Goal: Obtain resource: Download file/media

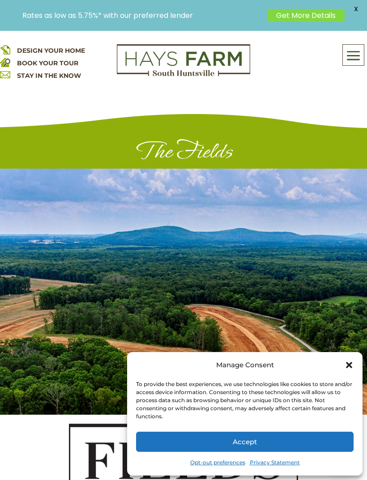
click at [351, 53] on span at bounding box center [353, 55] width 21 height 21
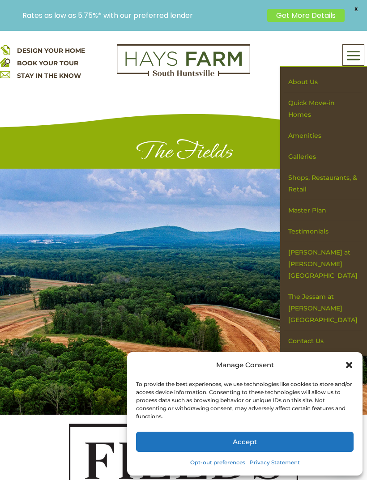
click at [316, 201] on link "Master Plan" at bounding box center [323, 210] width 78 height 21
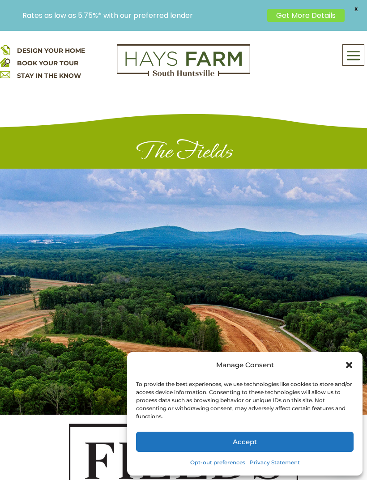
click at [348, 364] on icon "Close dialog" at bounding box center [349, 365] width 6 height 6
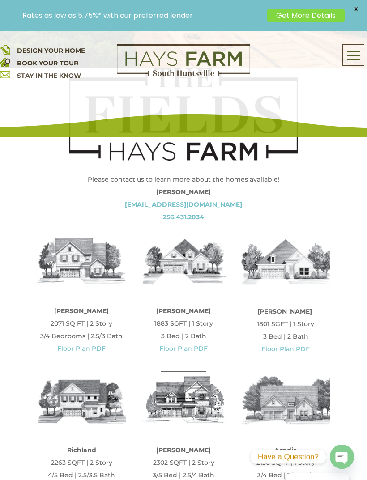
scroll to position [356, 0]
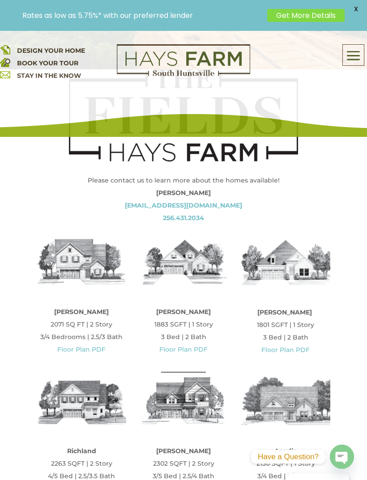
click at [66, 352] on link "Floor Plan PDF" at bounding box center [81, 349] width 48 height 8
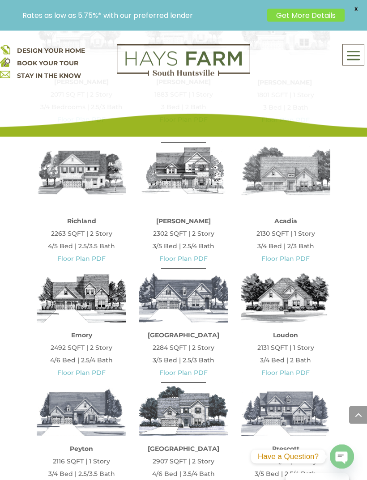
scroll to position [586, 0]
click at [71, 259] on link "Floor Plan PDF" at bounding box center [81, 259] width 48 height 8
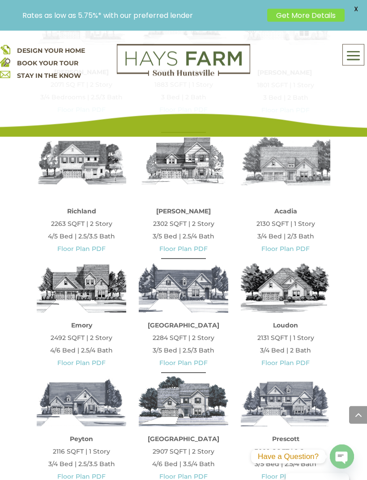
scroll to position [594, 0]
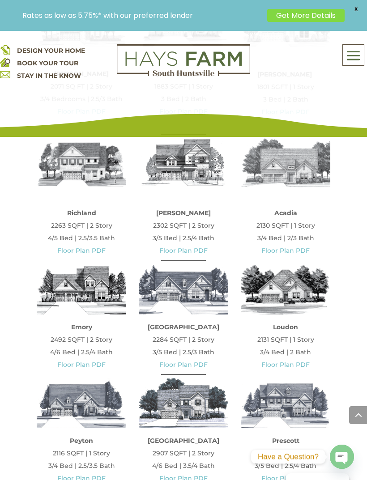
click at [274, 253] on link "Floor Plan PDF" at bounding box center [285, 250] width 48 height 8
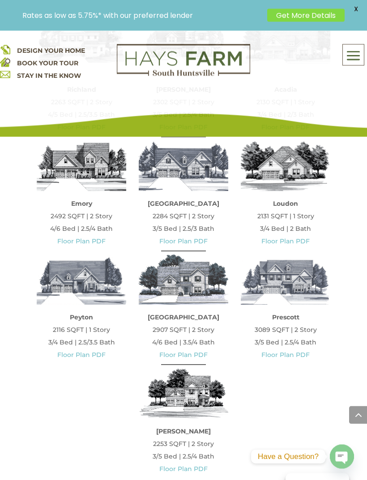
scroll to position [718, 0]
click at [274, 239] on link "Floor Plan PDF" at bounding box center [285, 241] width 48 height 8
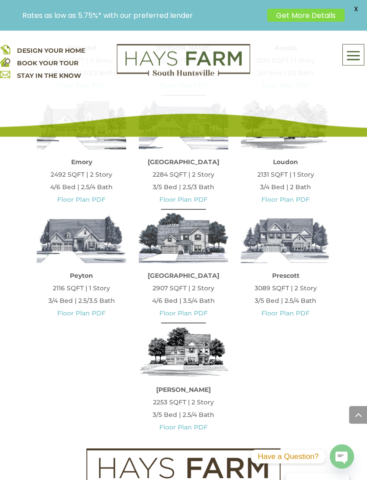
scroll to position [759, 0]
click at [65, 311] on link "Floor Plan PDF" at bounding box center [81, 313] width 48 height 8
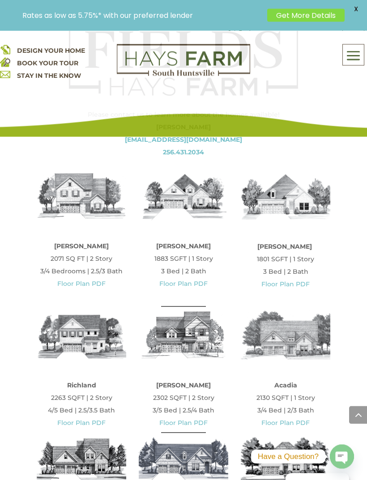
scroll to position [416, 0]
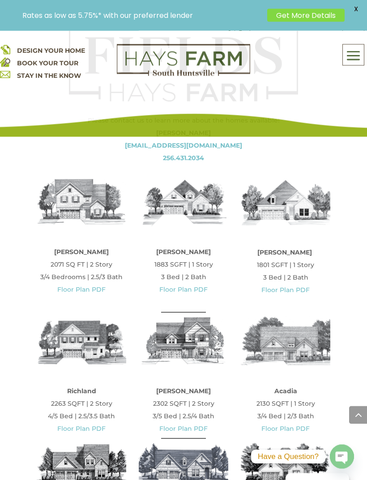
click at [175, 292] on link "Floor Plan PDF" at bounding box center [183, 290] width 48 height 8
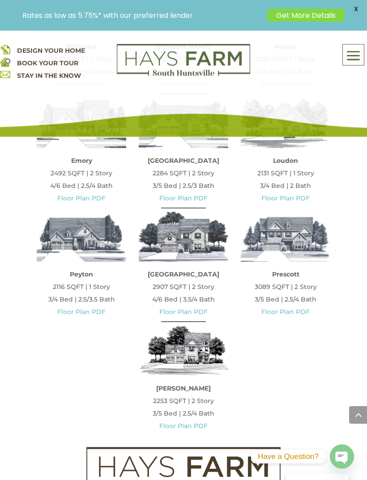
scroll to position [761, 0]
click at [69, 313] on link "Floor Plan PDF" at bounding box center [81, 312] width 48 height 8
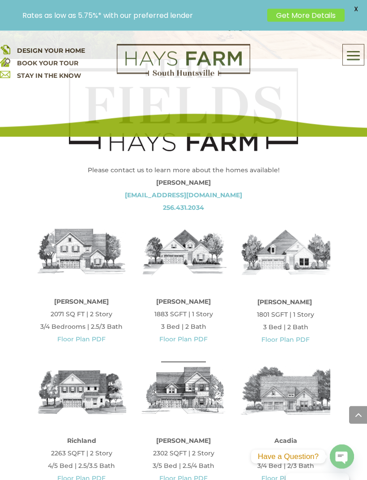
scroll to position [366, 0]
click at [65, 343] on link "Floor Plan PDF" at bounding box center [81, 339] width 48 height 8
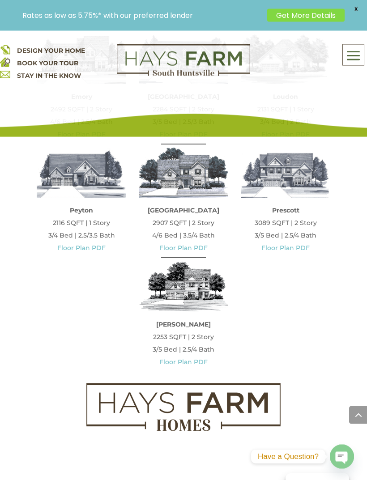
scroll to position [825, 0]
click at [193, 365] on link "Floor Plan PDF" at bounding box center [183, 362] width 48 height 8
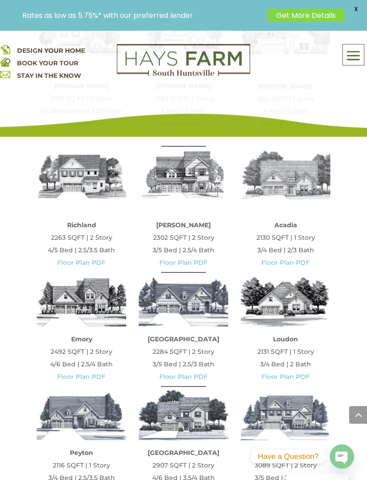
scroll to position [579, 0]
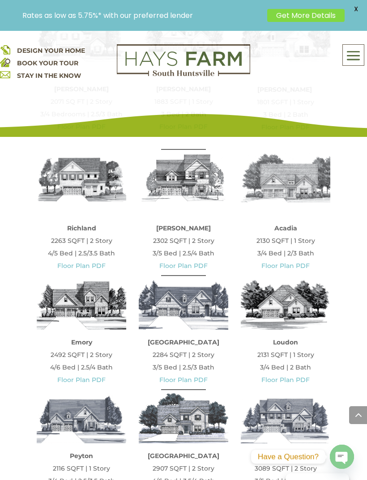
click at [275, 267] on link "Floor Plan PDF" at bounding box center [285, 266] width 48 height 8
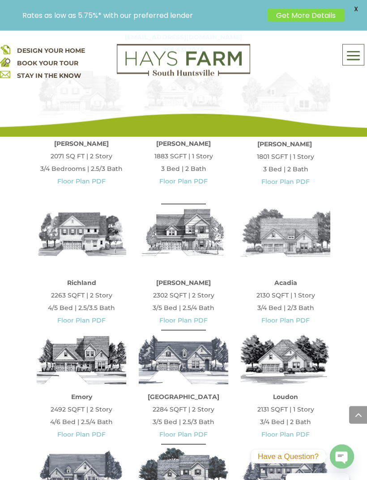
scroll to position [525, 0]
click at [278, 317] on link "Floor Plan PDF" at bounding box center [285, 320] width 48 height 8
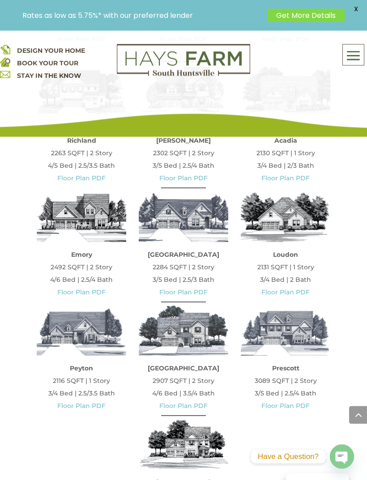
scroll to position [683, 0]
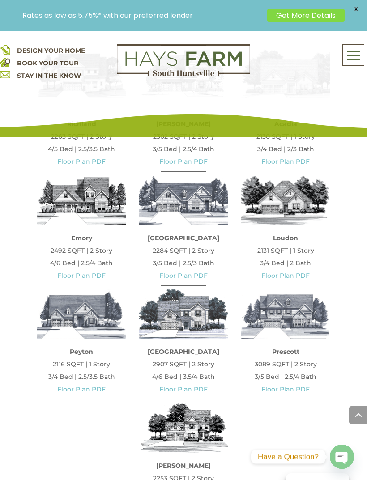
click at [74, 278] on link "Floor Plan PDF" at bounding box center [81, 275] width 48 height 8
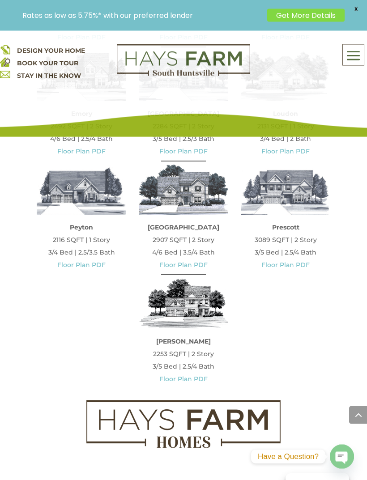
scroll to position [808, 0]
click at [195, 382] on link "Floor Plan PDF" at bounding box center [183, 379] width 48 height 8
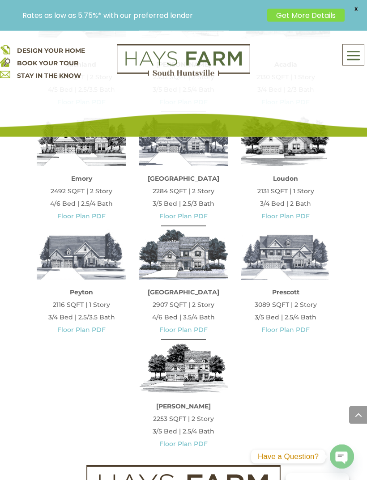
scroll to position [743, 0]
click at [308, 331] on link "Floor Plan PDF" at bounding box center [285, 330] width 48 height 8
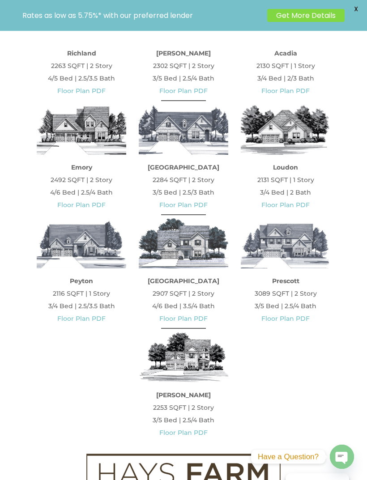
scroll to position [772, 0]
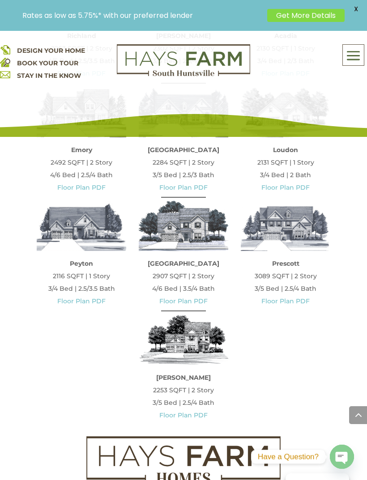
click at [297, 301] on link "Floor Plan PDF" at bounding box center [285, 301] width 48 height 8
click at [199, 305] on link "Floor Plan PDF" at bounding box center [183, 301] width 48 height 8
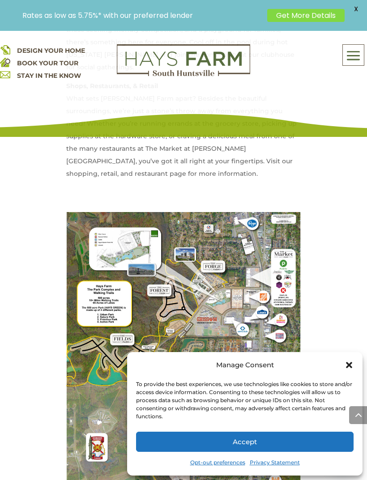
scroll to position [848, 0]
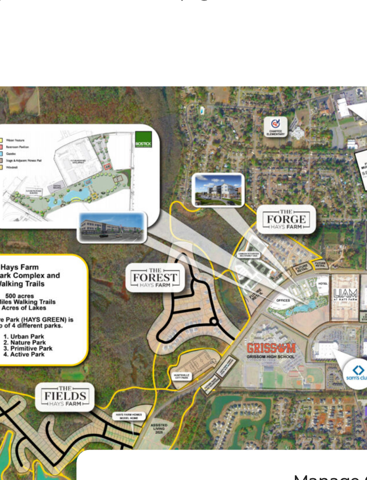
click at [66, 203] on img at bounding box center [183, 359] width 235 height 313
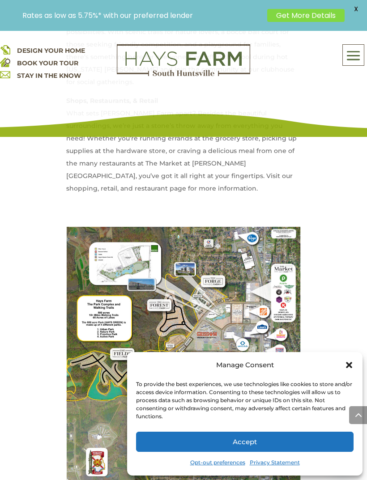
scroll to position [853, 0]
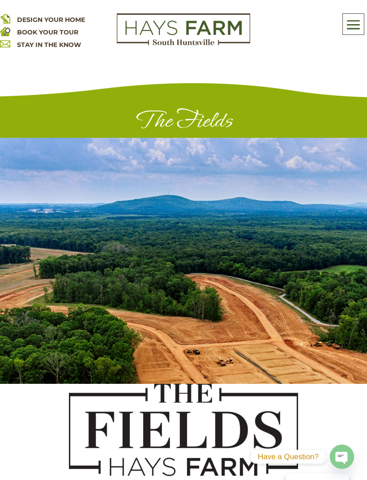
scroll to position [772, 0]
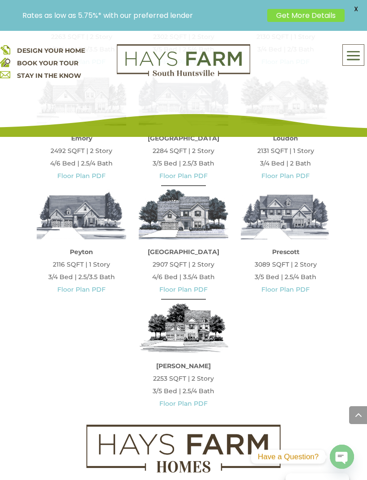
click at [304, 276] on p "Prescott 3089 SQFT | 2 Story 3/5 Bed | 2.5/4 Bath Floor Plan PDF" at bounding box center [285, 271] width 89 height 50
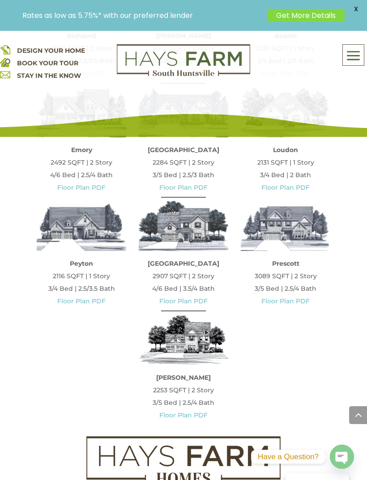
click at [294, 304] on link "Floor Plan PDF" at bounding box center [285, 301] width 48 height 8
click at [88, 304] on link "Floor Plan PDF" at bounding box center [81, 301] width 48 height 8
click at [299, 300] on link "Floor Plan PDF" at bounding box center [285, 301] width 48 height 8
click at [196, 304] on link "Floor Plan PDF" at bounding box center [183, 301] width 48 height 8
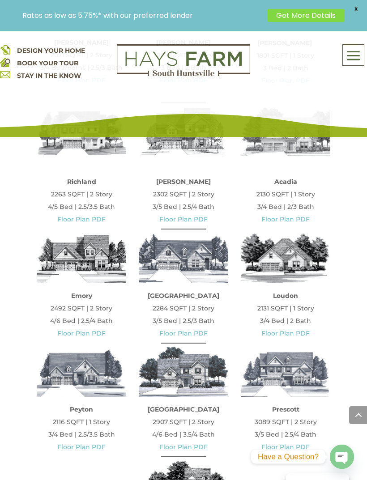
scroll to position [625, 0]
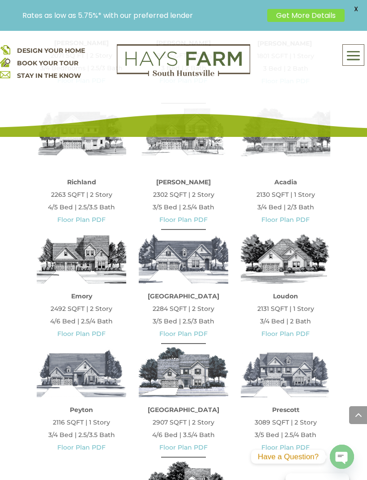
click at [289, 335] on link "Floor Plan PDF" at bounding box center [285, 334] width 48 height 8
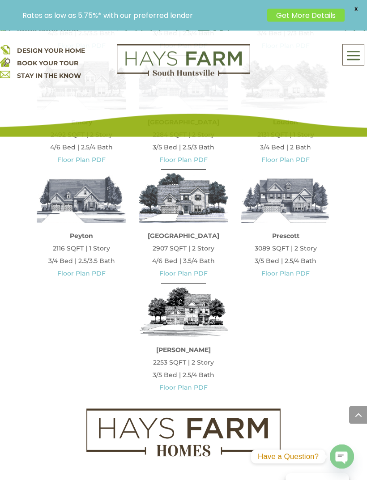
scroll to position [799, 0]
click at [199, 276] on link "Floor Plan PDF" at bounding box center [183, 273] width 48 height 8
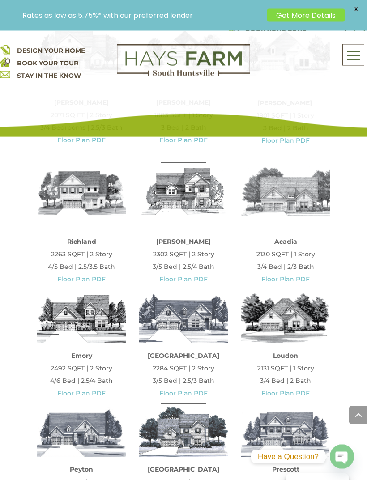
scroll to position [566, 0]
click at [93, 278] on link "Floor Plan PDF" at bounding box center [81, 279] width 48 height 8
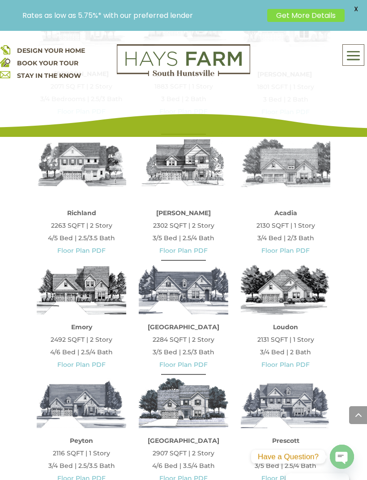
click at [298, 253] on link "Floor Plan PDF" at bounding box center [285, 250] width 48 height 8
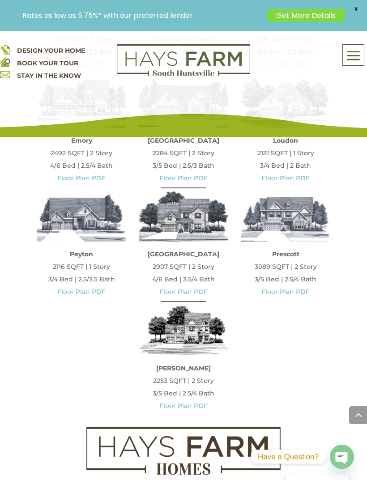
scroll to position [781, 0]
click at [305, 290] on link "Floor Plan PDF" at bounding box center [285, 291] width 48 height 8
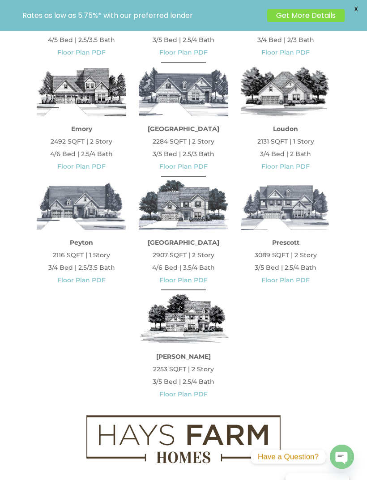
scroll to position [810, 0]
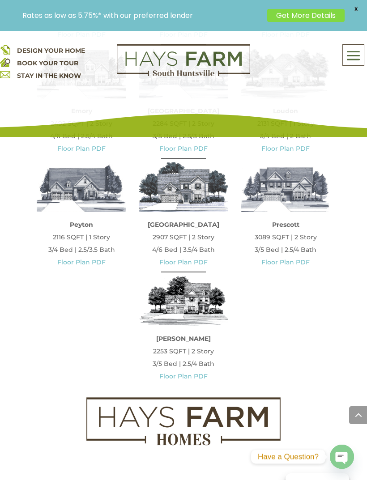
click at [187, 266] on link "Floor Plan PDF" at bounding box center [183, 262] width 48 height 8
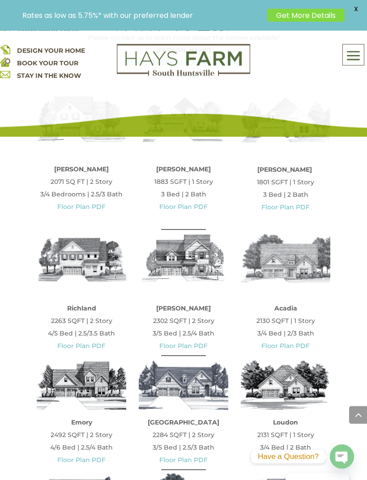
scroll to position [499, 0]
click at [199, 349] on link "Floor Plan PDF" at bounding box center [183, 346] width 48 height 8
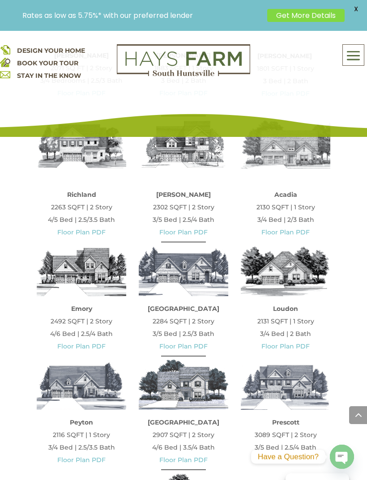
scroll to position [666, 0]
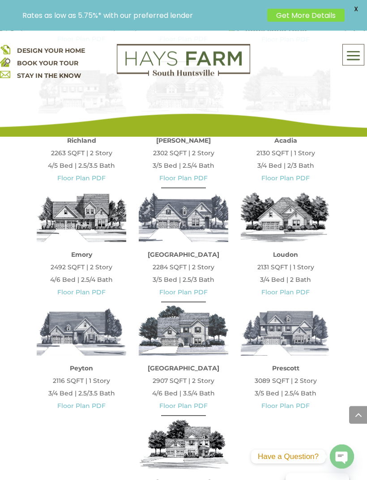
click at [306, 292] on link "Floor Plan PDF" at bounding box center [285, 292] width 48 height 8
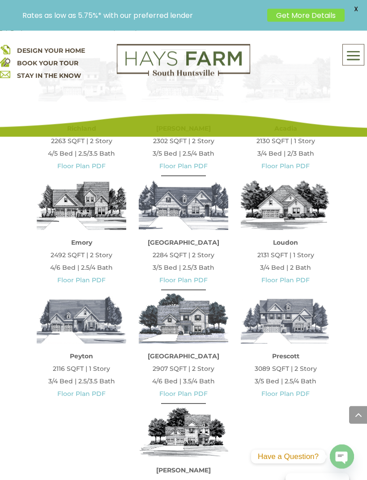
scroll to position [666, 0]
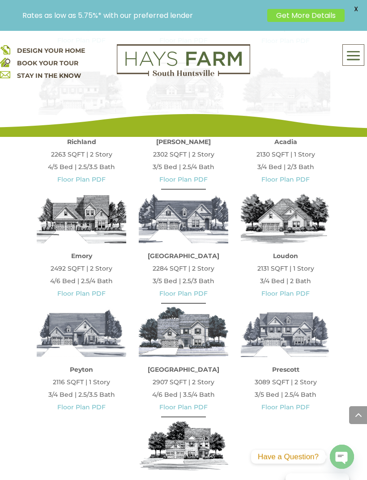
click at [191, 291] on link "Floor Plan PDF" at bounding box center [183, 293] width 48 height 8
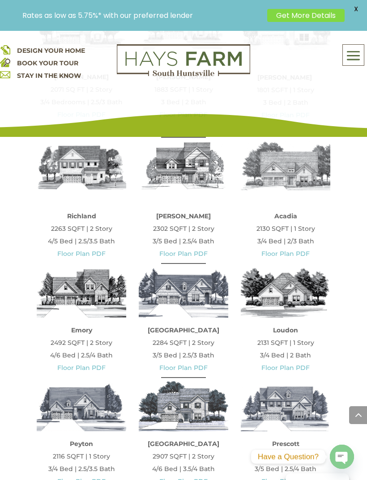
scroll to position [591, 0]
click at [92, 369] on link "Floor Plan PDF" at bounding box center [81, 368] width 48 height 8
click at [298, 255] on link "Floor Plan PDF" at bounding box center [285, 254] width 48 height 8
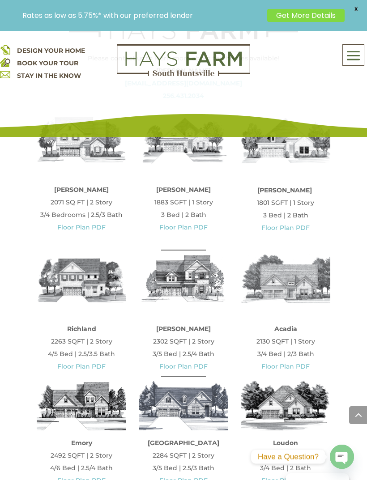
scroll to position [485, 0]
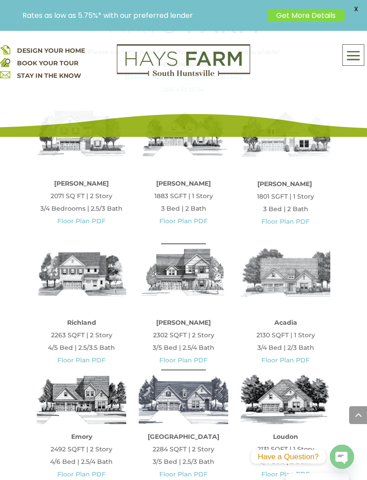
click at [195, 364] on link "Floor Plan PDF" at bounding box center [183, 360] width 48 height 8
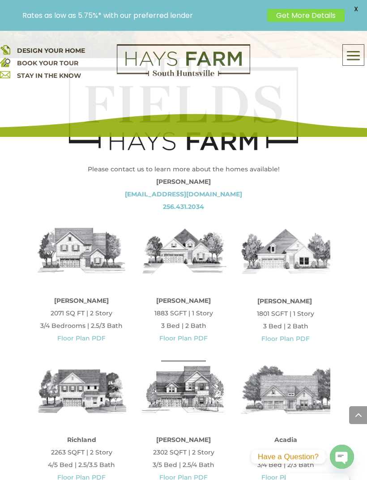
scroll to position [369, 0]
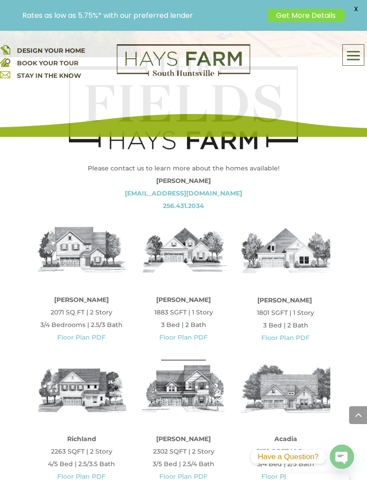
click at [191, 336] on link "Floor Plan PDF" at bounding box center [183, 337] width 48 height 8
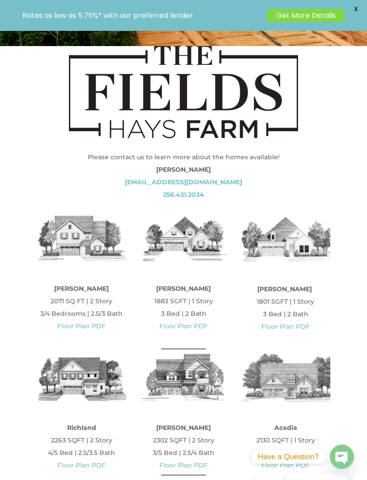
scroll to position [397, 0]
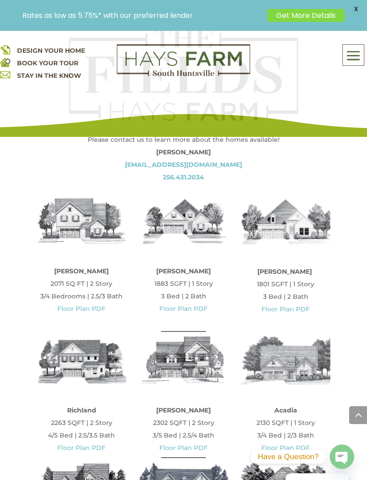
click at [91, 312] on link "Floor Plan PDF" at bounding box center [81, 309] width 48 height 8
